Goal: Transaction & Acquisition: Purchase product/service

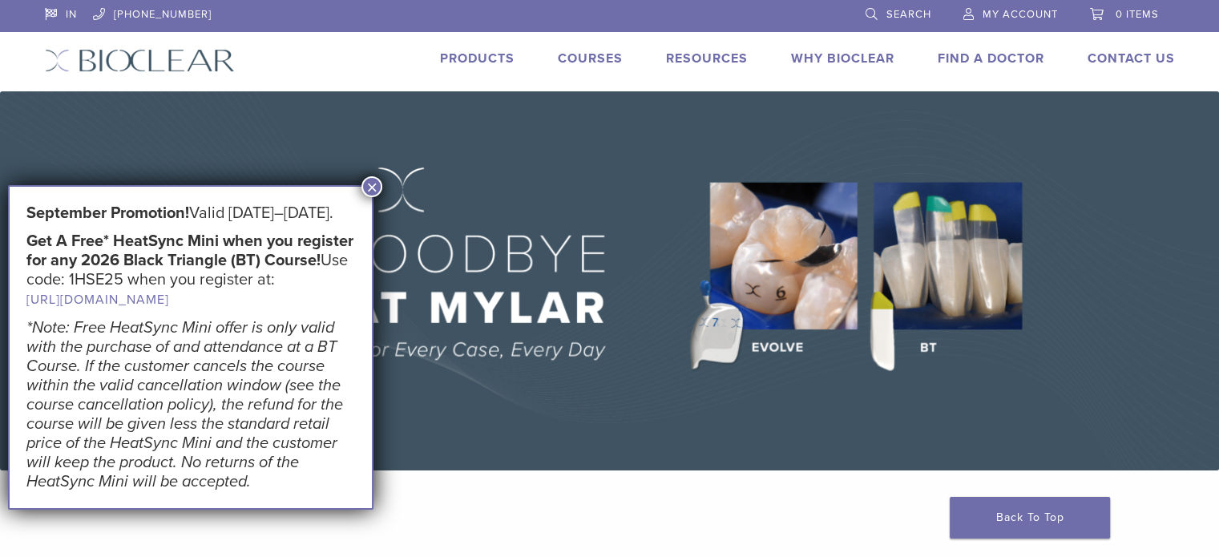
click at [478, 56] on link "Products" at bounding box center [477, 58] width 75 height 16
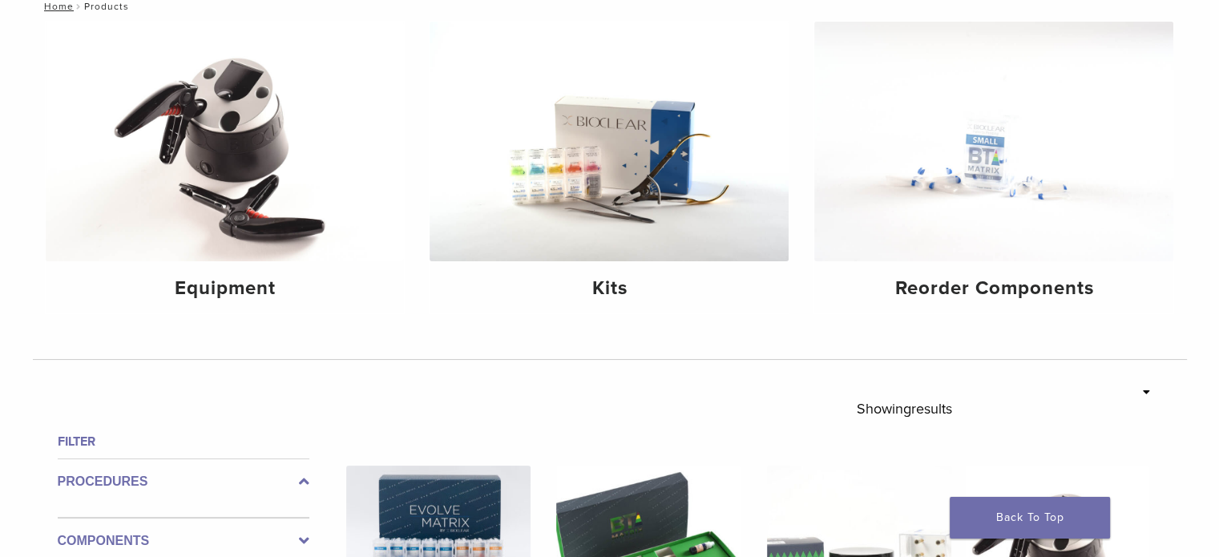
scroll to position [224, 0]
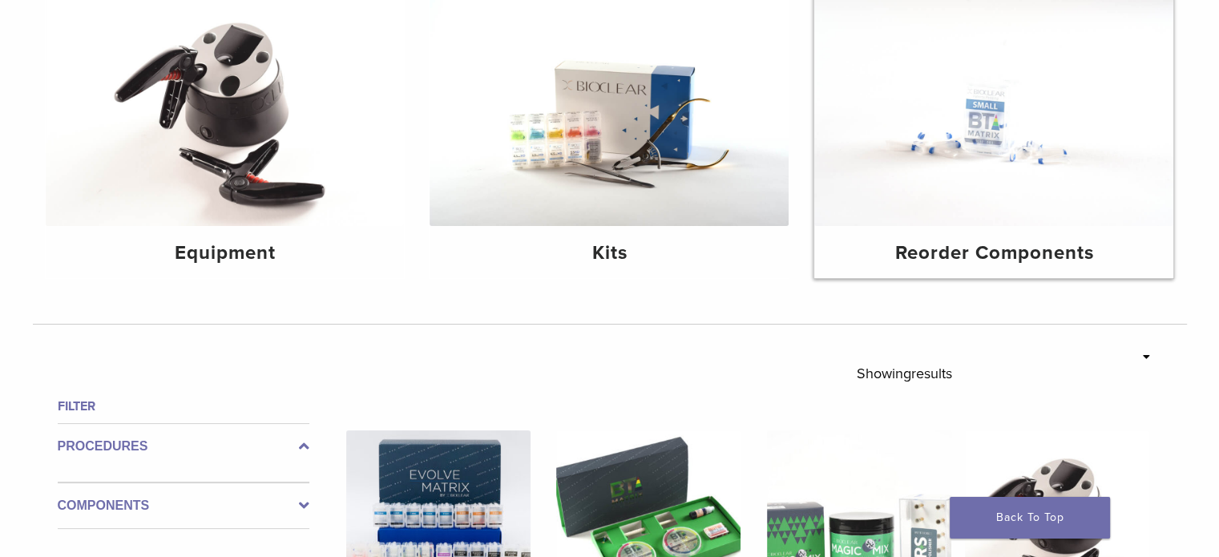
click at [1005, 253] on h4 "Reorder Components" at bounding box center [993, 253] width 333 height 29
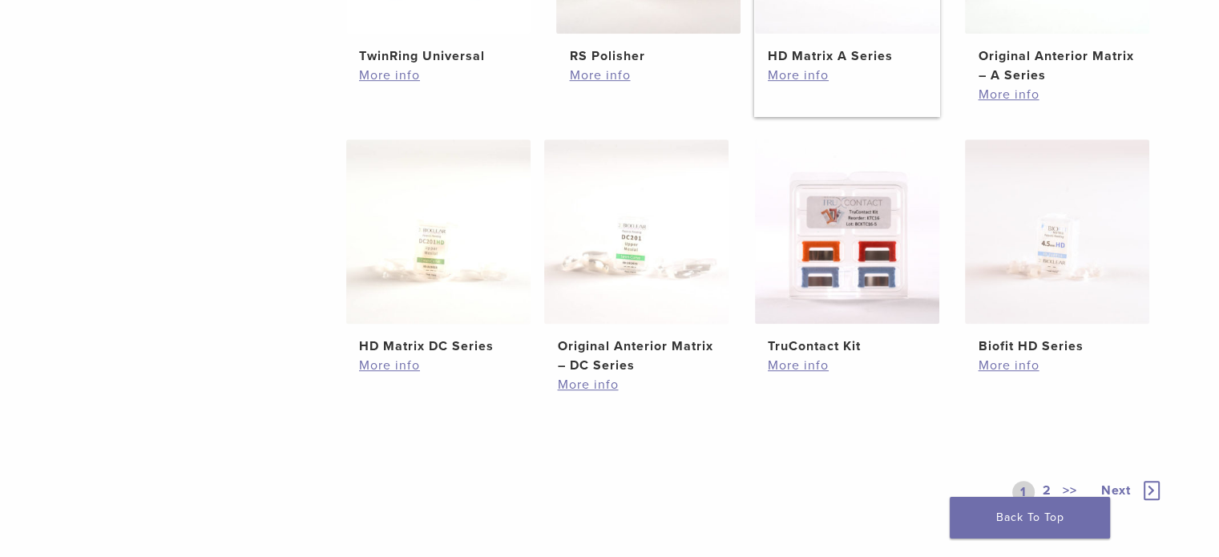
scroll to position [929, 0]
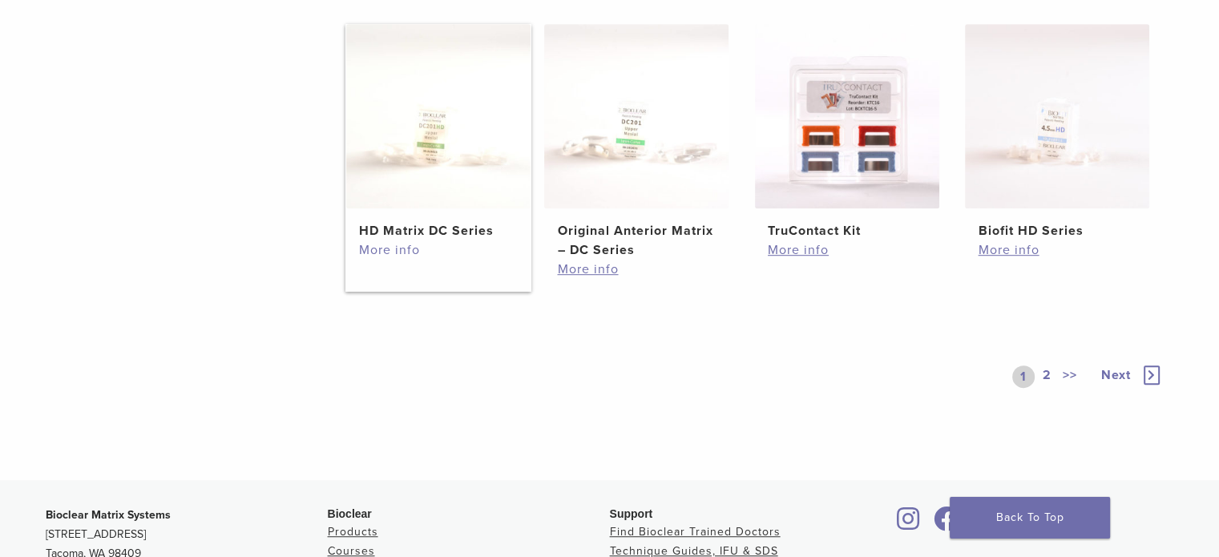
click at [401, 244] on link "More info" at bounding box center [438, 249] width 159 height 19
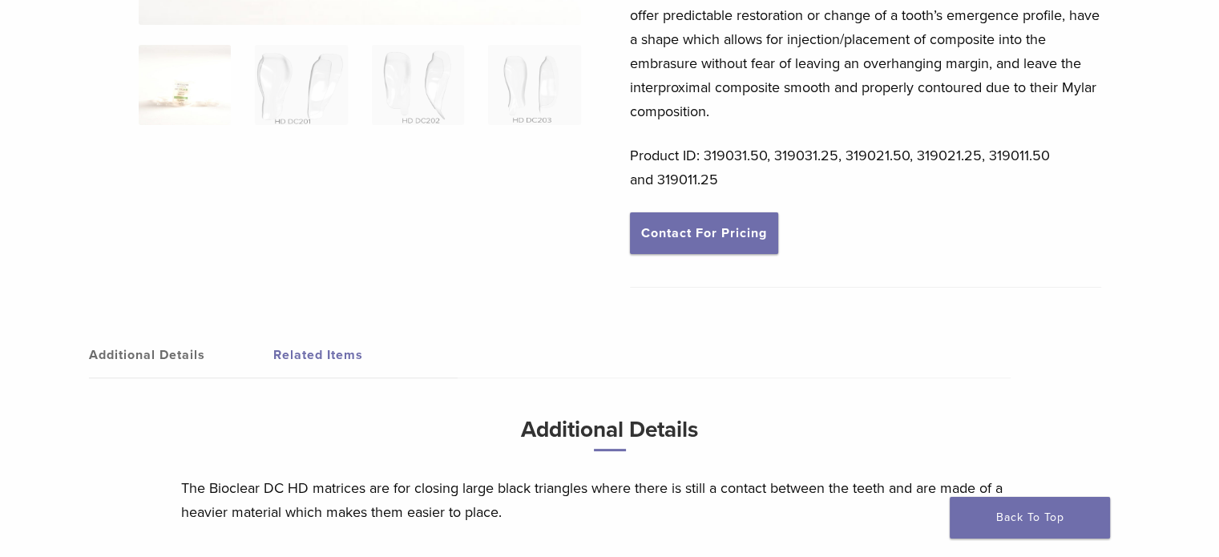
scroll to position [449, 0]
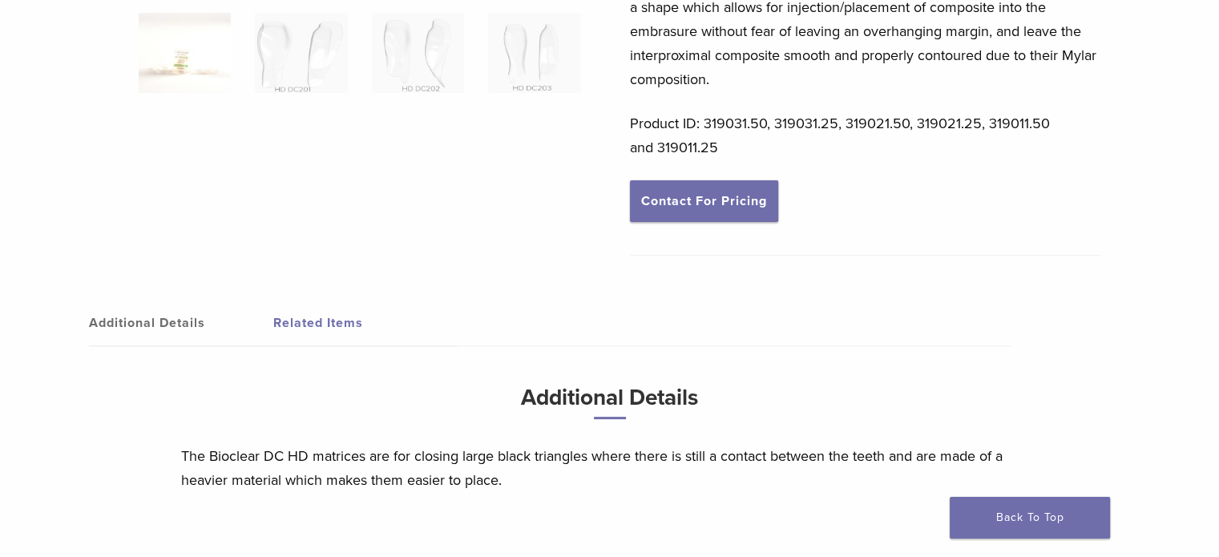
click at [315, 300] on link "Related Items" at bounding box center [365, 322] width 184 height 45
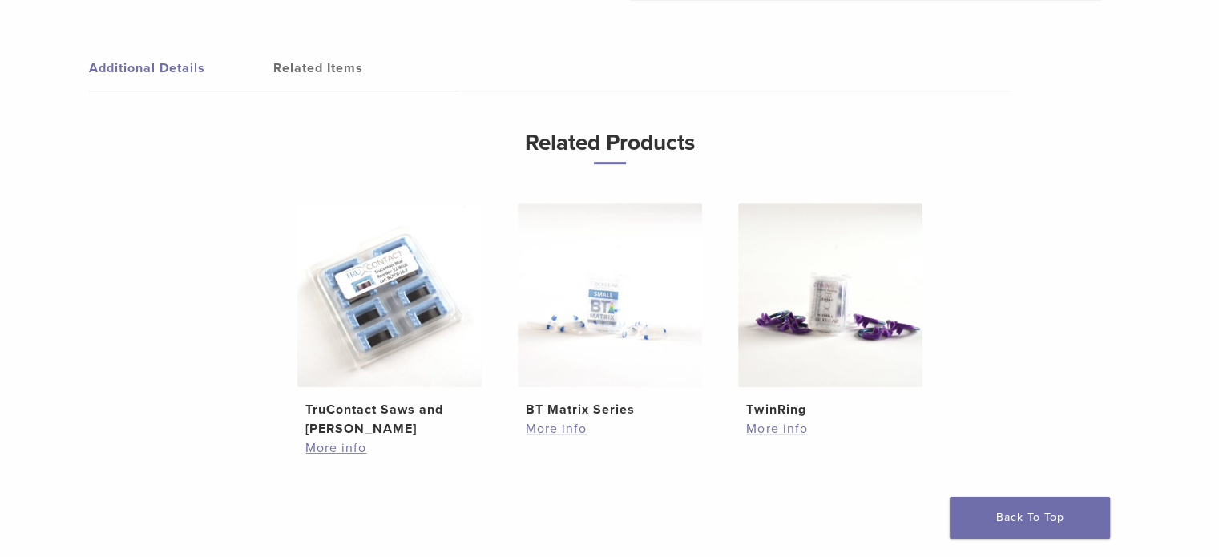
scroll to position [705, 0]
click at [567, 417] on link "More info" at bounding box center [609, 426] width 167 height 19
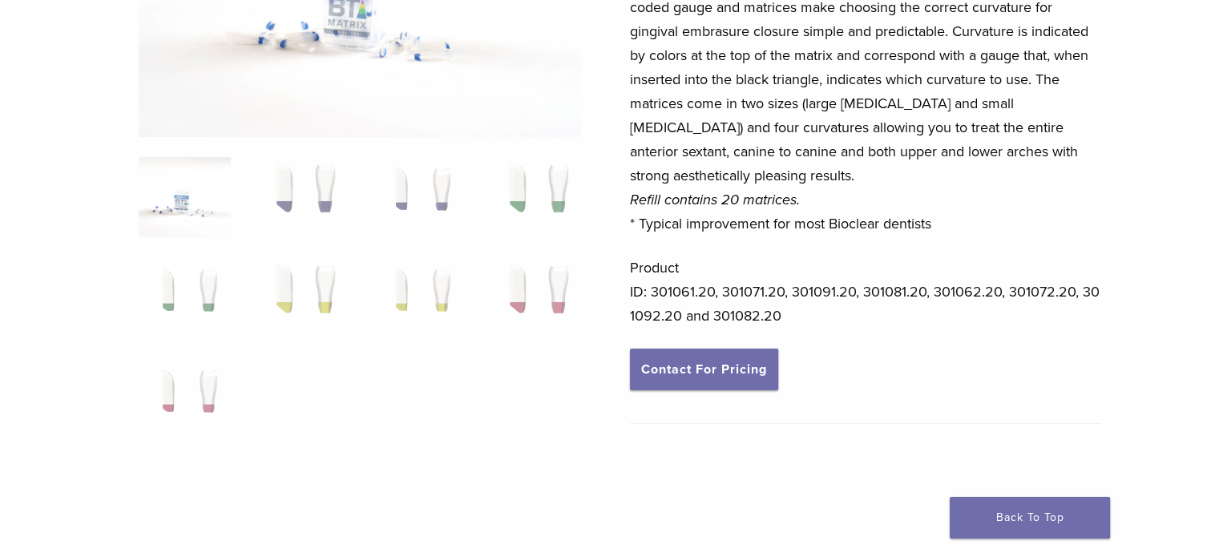
scroll to position [385, 0]
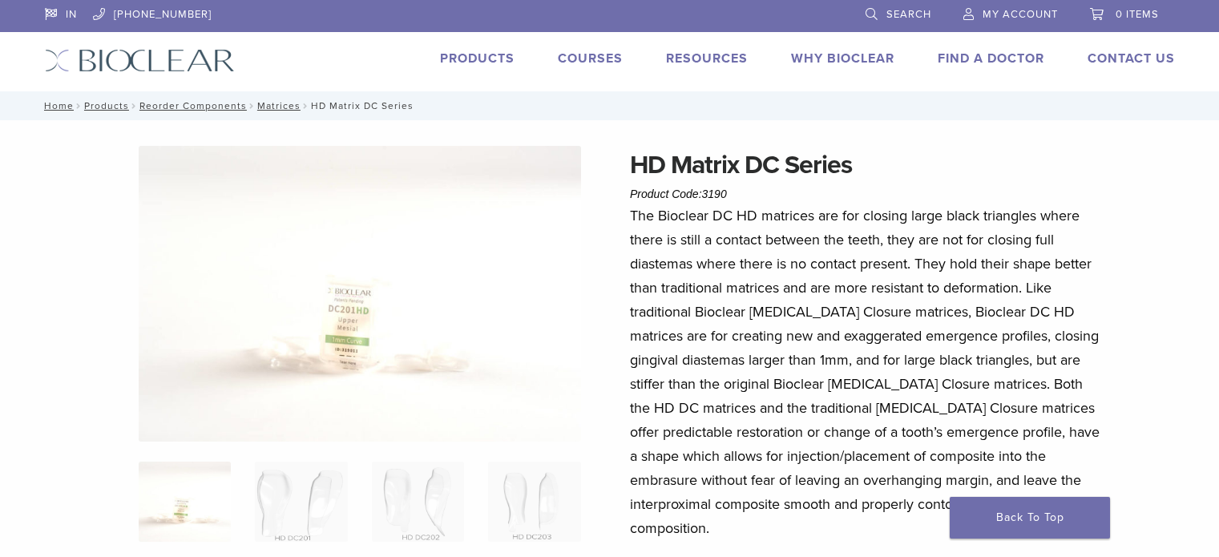
scroll to position [705, 0]
